Goal: Information Seeking & Learning: Check status

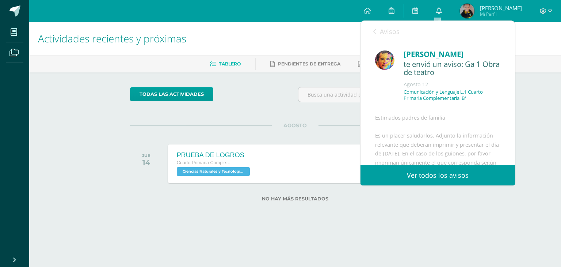
scroll to position [195, 0]
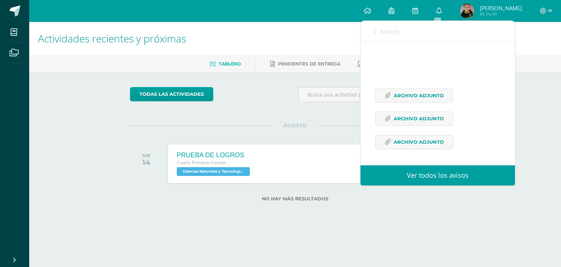
click at [373, 28] on icon at bounding box center [374, 31] width 3 height 6
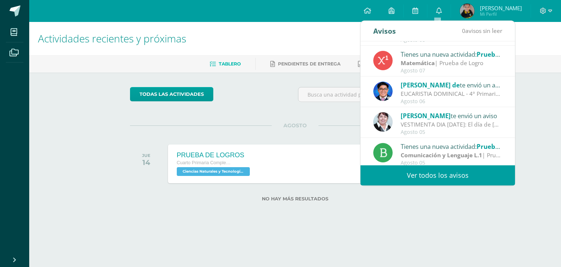
scroll to position [121, 0]
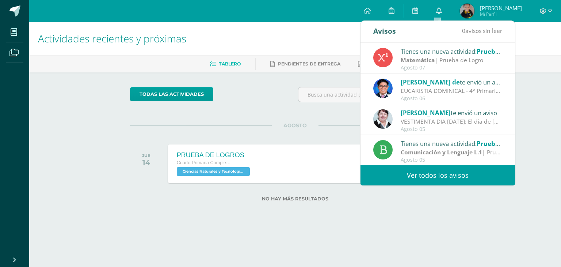
click at [432, 173] on link "Ver todos los avisos" at bounding box center [437, 175] width 154 height 20
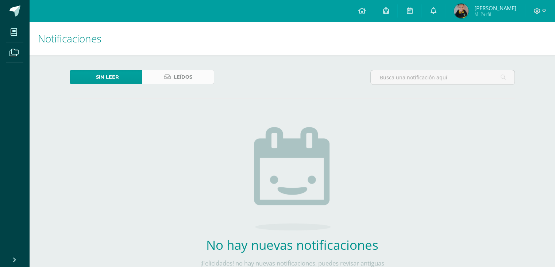
click at [185, 72] on span "Leídos" at bounding box center [183, 77] width 19 height 14
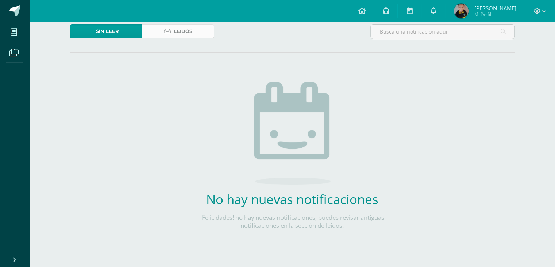
scroll to position [47, 0]
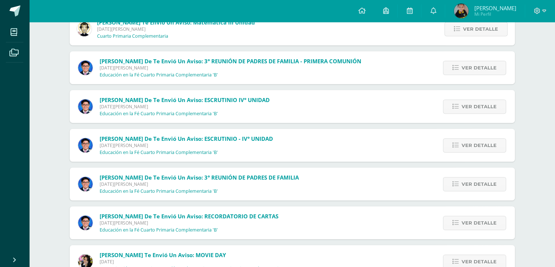
scroll to position [449, 0]
click at [477, 110] on span "Ver detalle" at bounding box center [479, 106] width 35 height 14
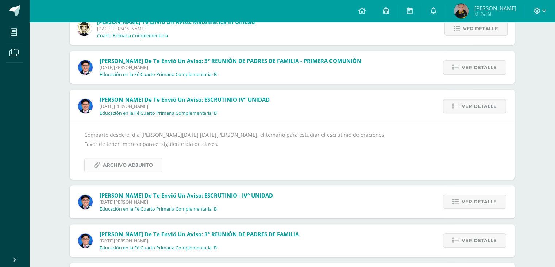
click at [151, 160] on span "Archivo Adjunto" at bounding box center [128, 165] width 50 height 14
